Goal: Task Accomplishment & Management: Use online tool/utility

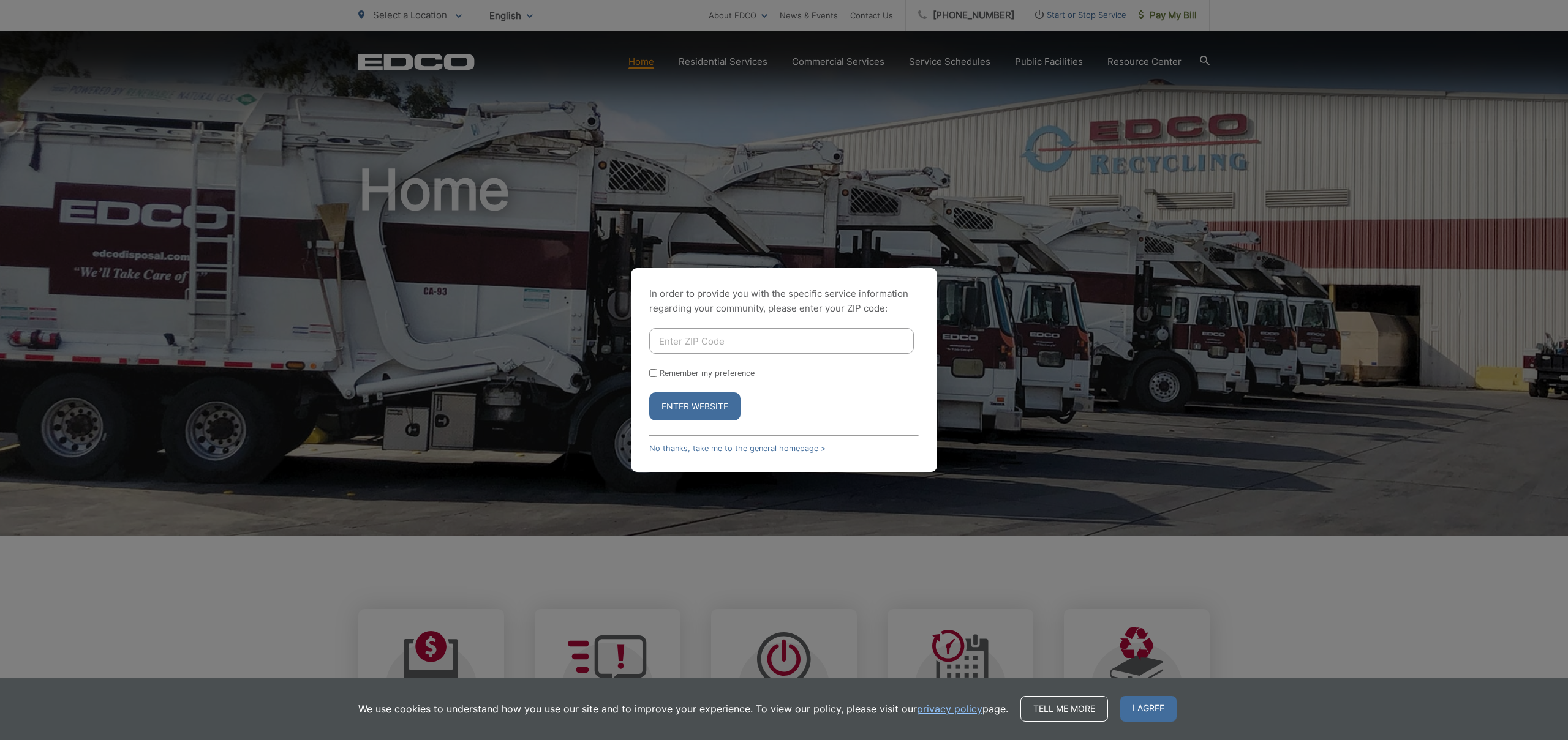
click at [683, 337] on input "Enter ZIP Code" at bounding box center [781, 341] width 264 height 26
type input "92029"
click at [655, 373] on input "Remember my preference" at bounding box center [653, 372] width 8 height 8
checkbox input "true"
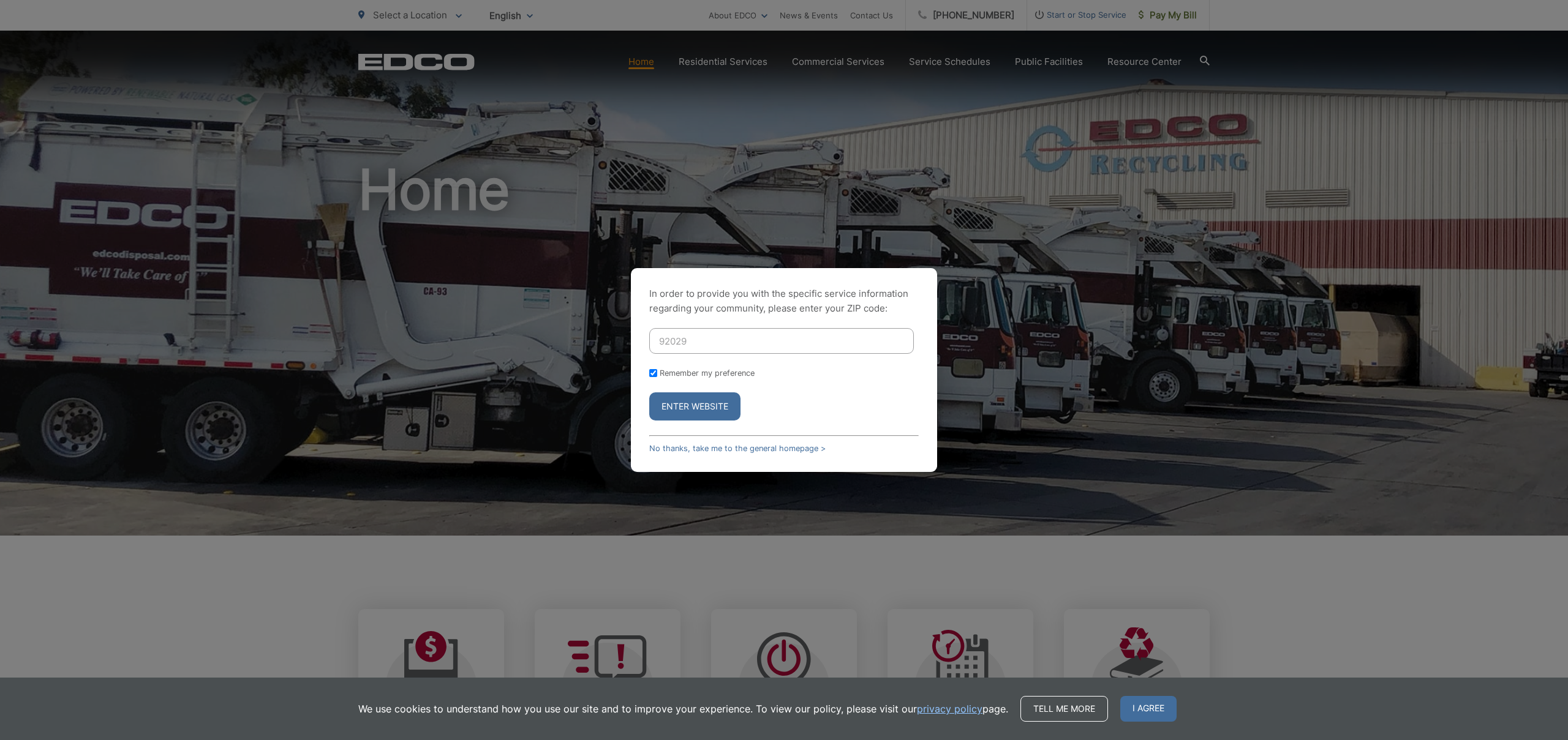
click at [675, 409] on button "Enter Website" at bounding box center [695, 407] width 91 height 28
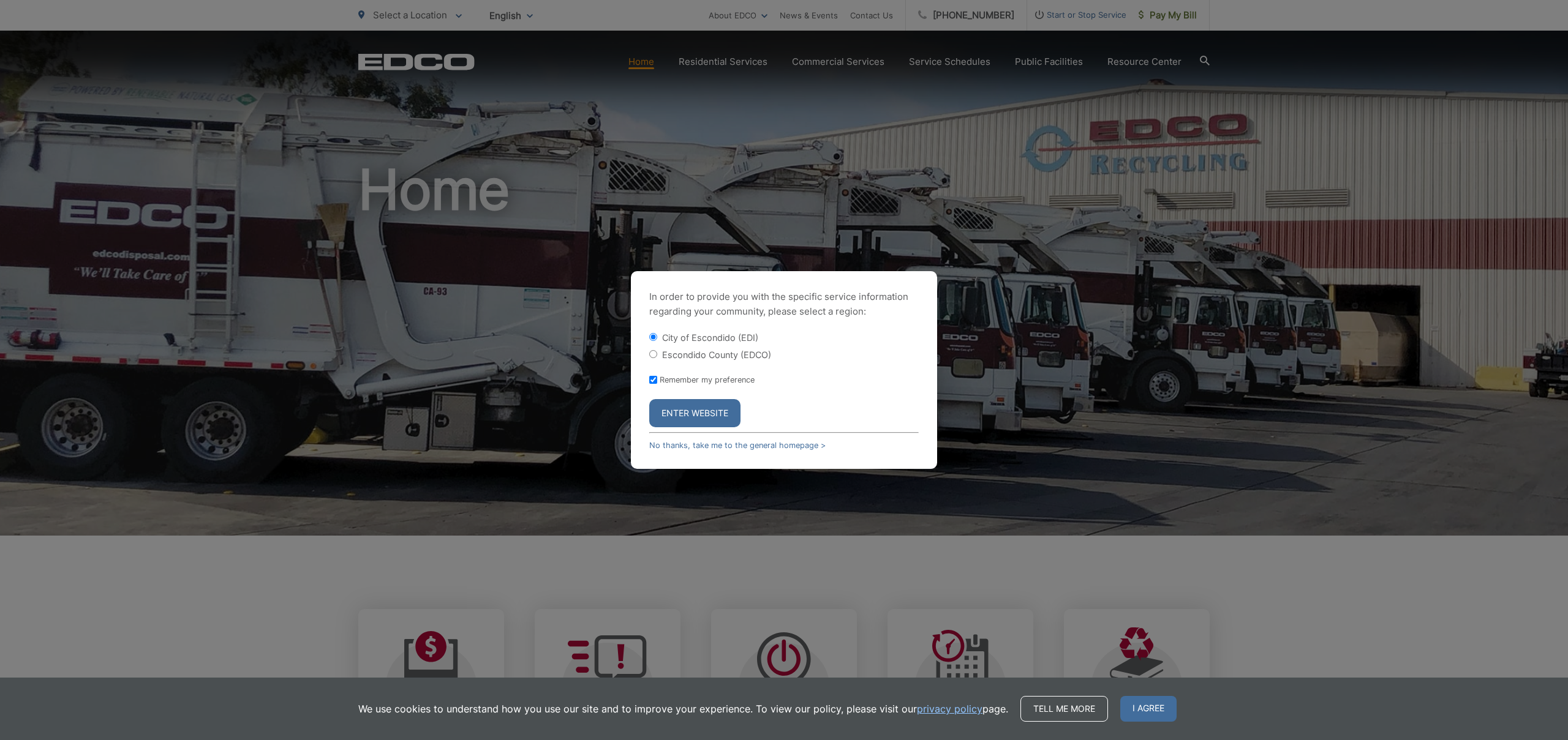
click at [655, 355] on input "Escondido County (EDCO)" at bounding box center [653, 354] width 8 height 8
radio input "true"
click at [685, 412] on button "Enter Website" at bounding box center [695, 414] width 91 height 28
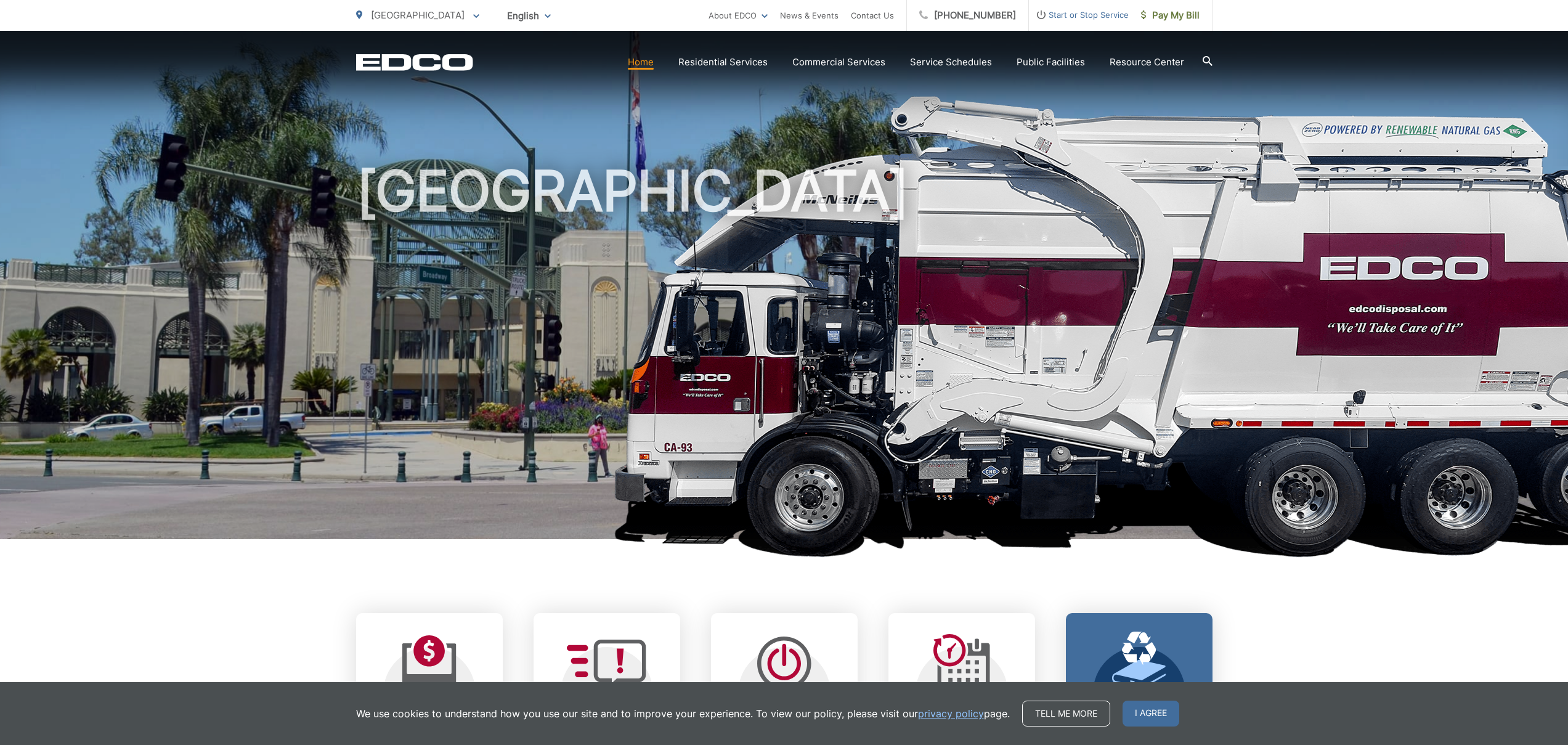
drag, startPoint x: 1139, startPoint y: 713, endPoint x: 1118, endPoint y: 693, distance: 29.0
click at [1139, 712] on span "I agree" at bounding box center [1150, 714] width 57 height 26
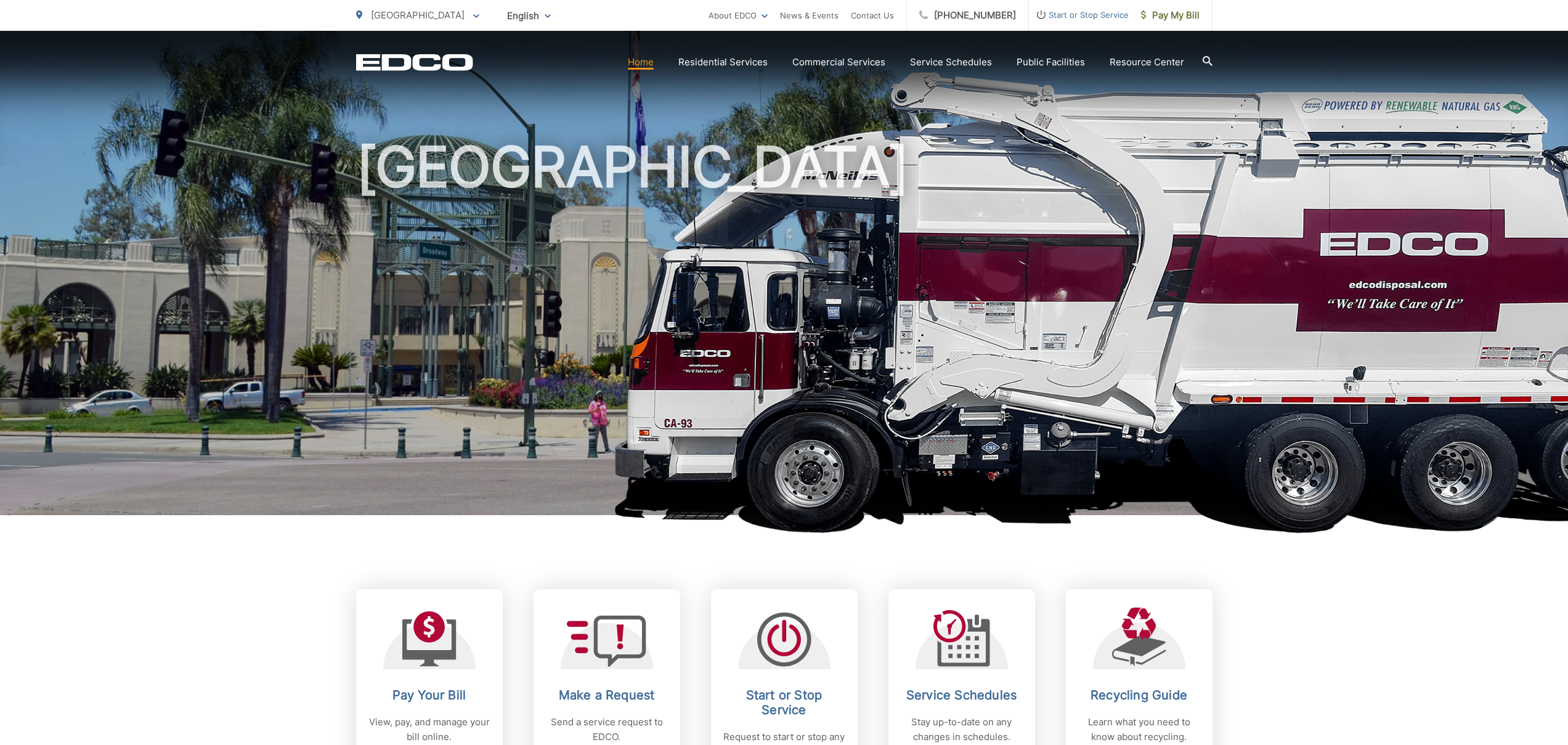
scroll to position [148, 0]
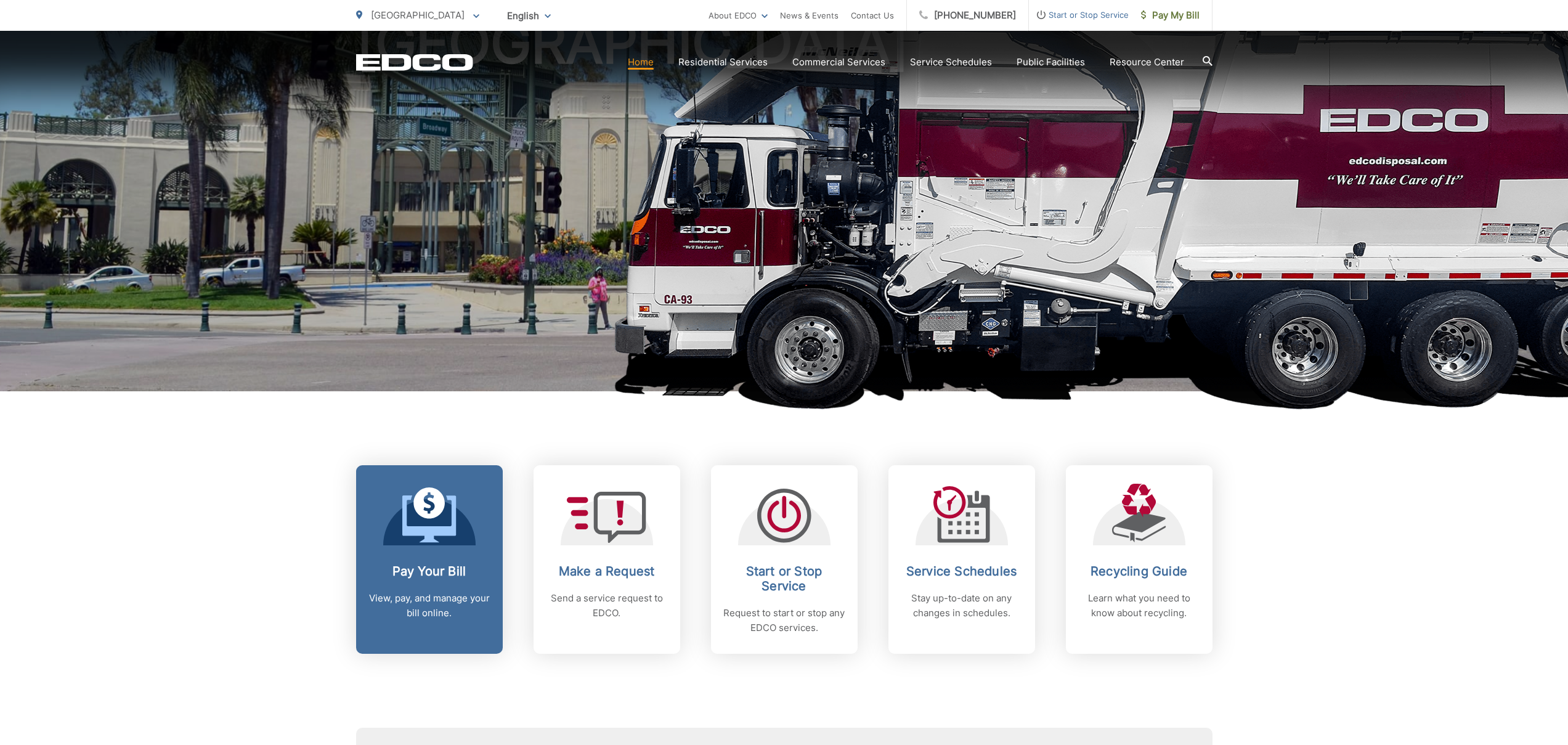
click at [457, 613] on p "View, pay, and manage your bill online." at bounding box center [429, 606] width 122 height 29
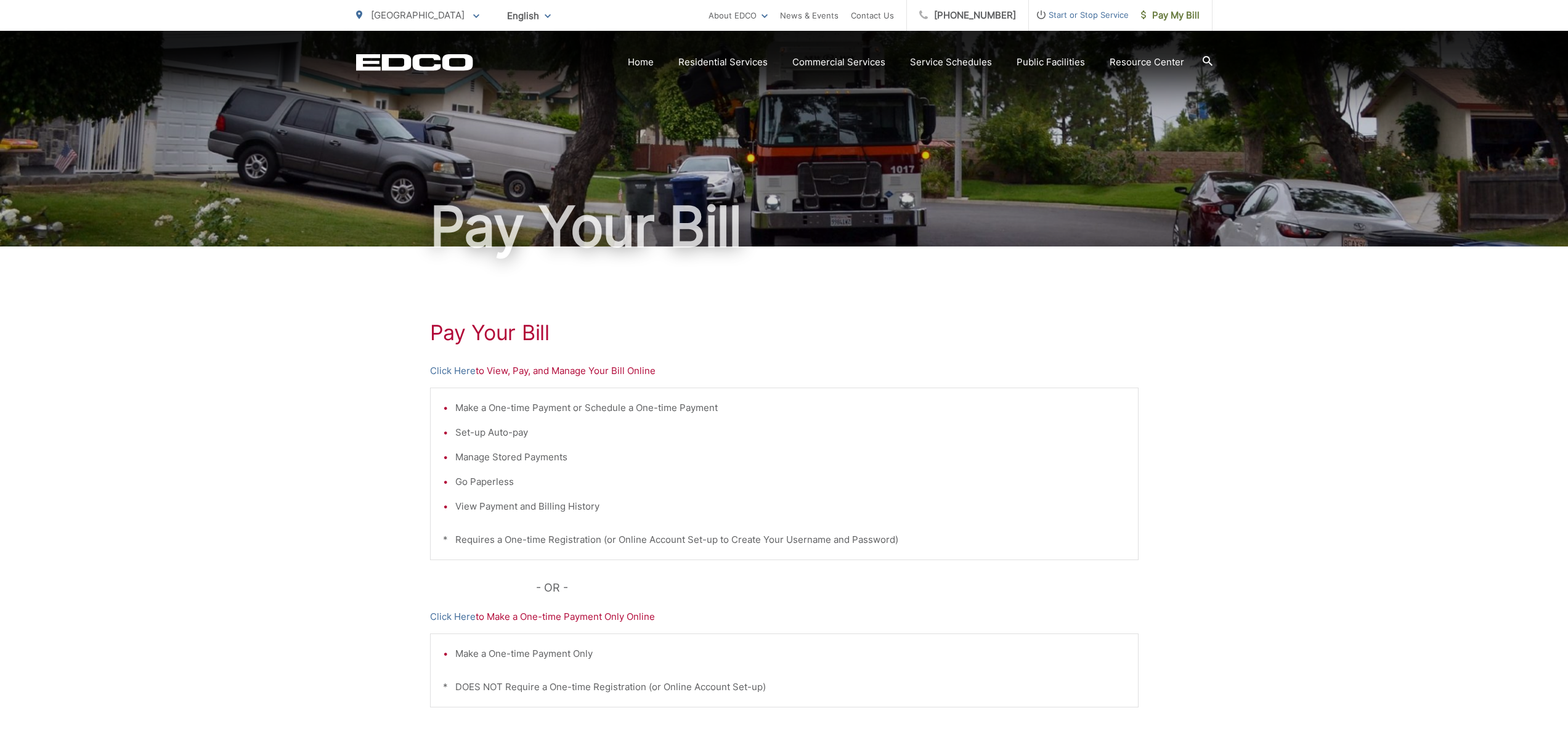
scroll to position [16, 0]
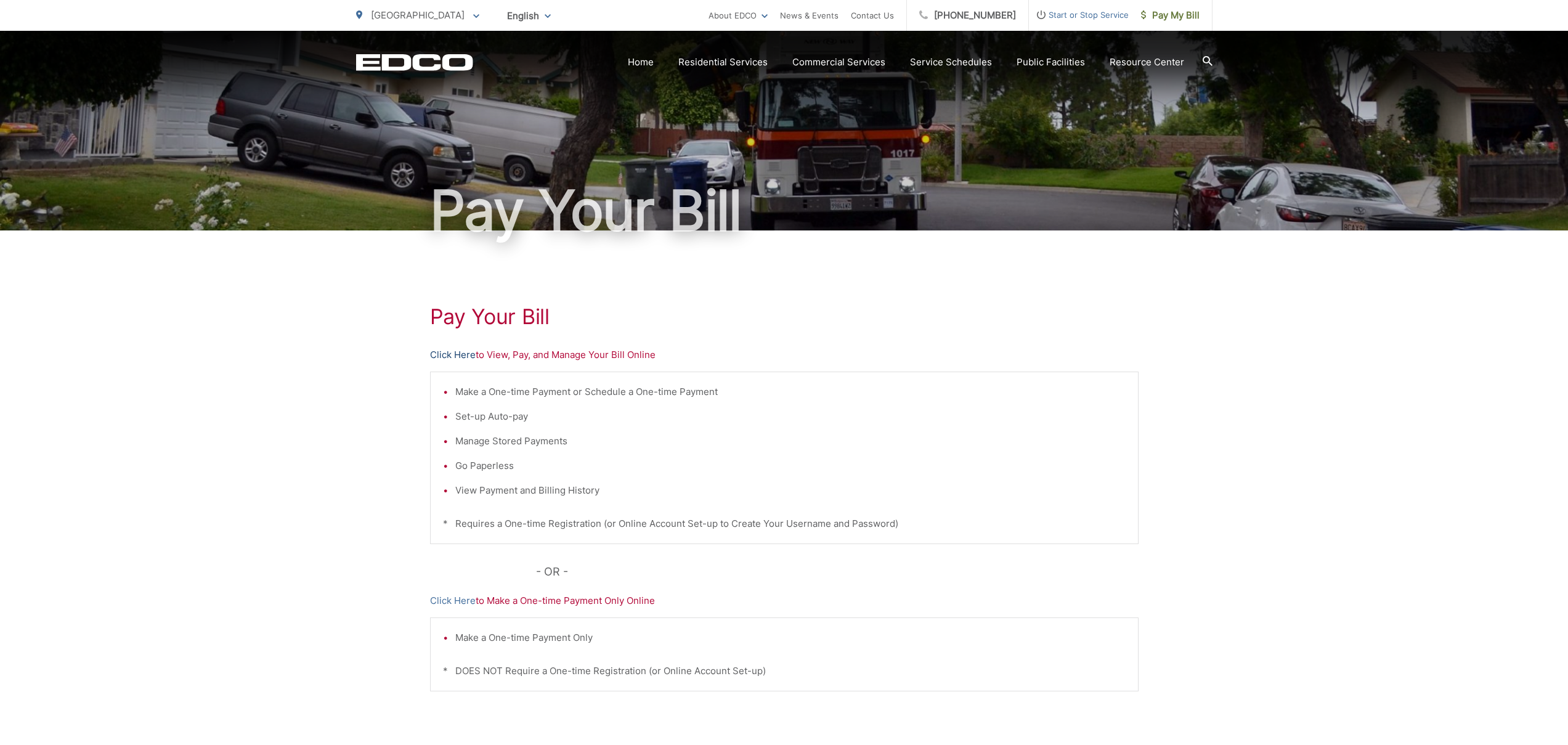
click at [451, 357] on link "Click Here" at bounding box center [453, 355] width 46 height 15
